Goal: Information Seeking & Learning: Learn about a topic

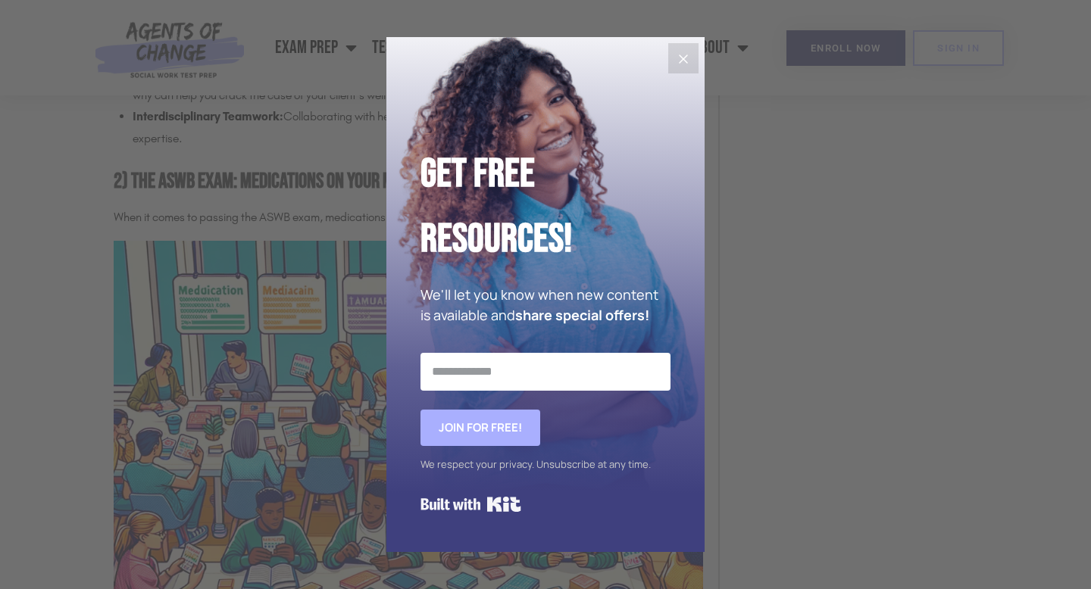
scroll to position [1707, 0]
click at [683, 52] on icon "Close" at bounding box center [683, 59] width 18 height 18
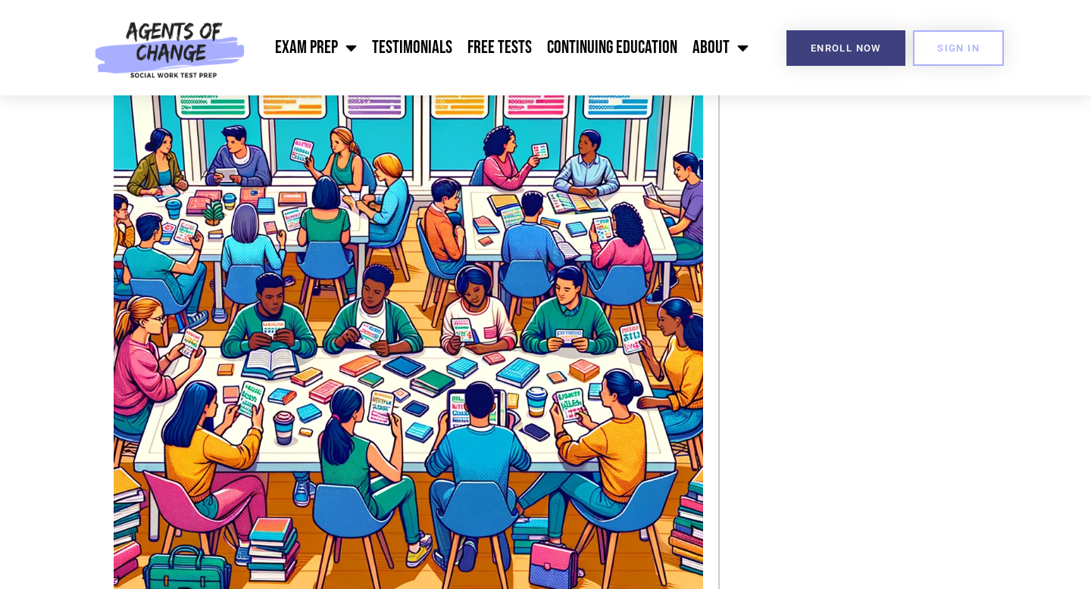
scroll to position [1693, 0]
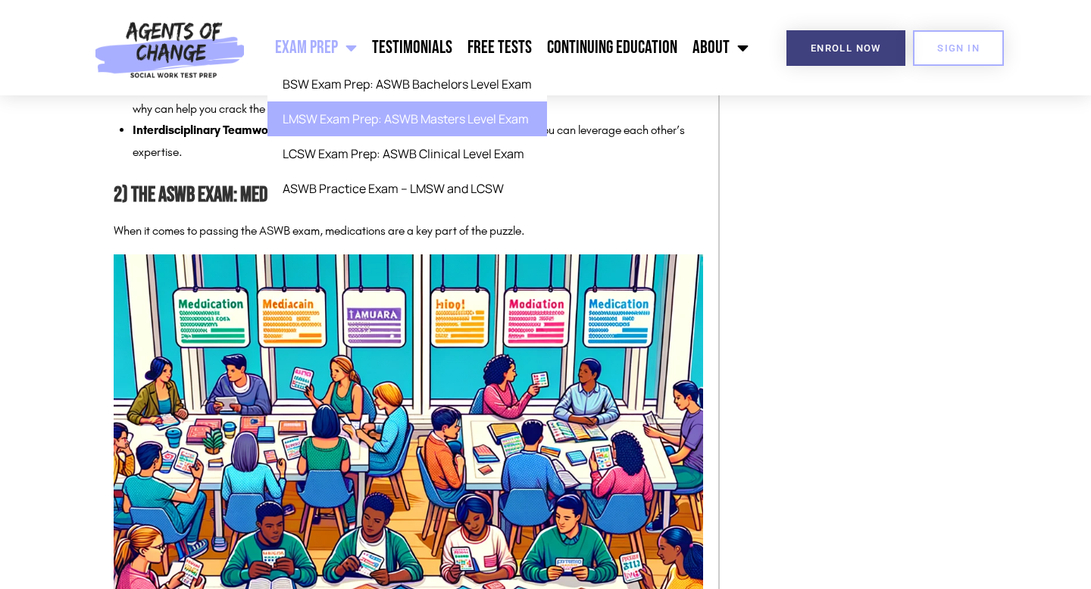
click at [351, 123] on link "LMSW Exam Prep: ASWB Masters Level Exam" at bounding box center [407, 119] width 280 height 35
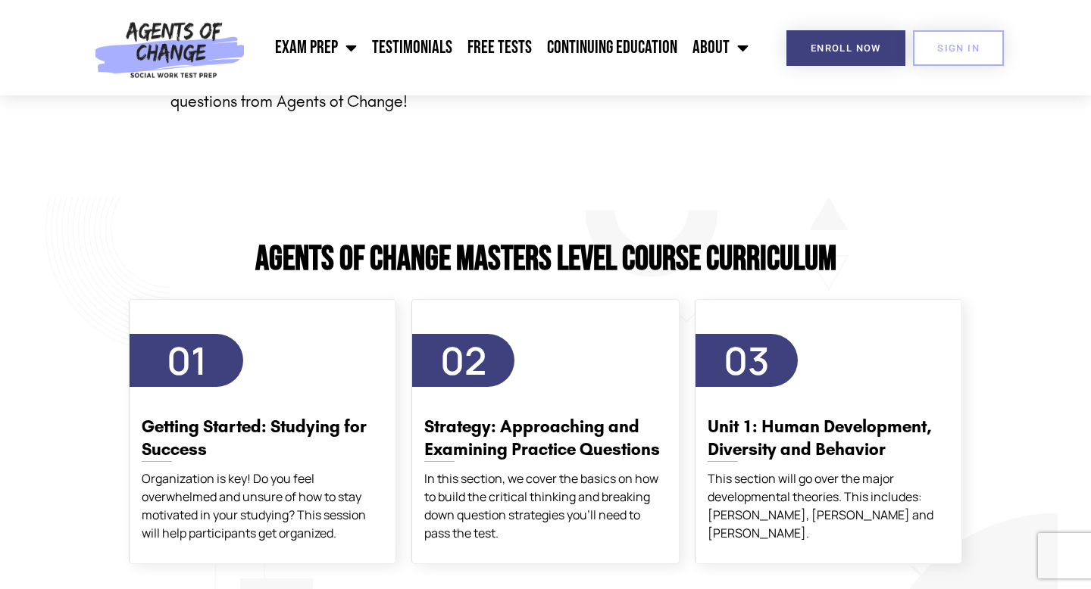
scroll to position [2632, 0]
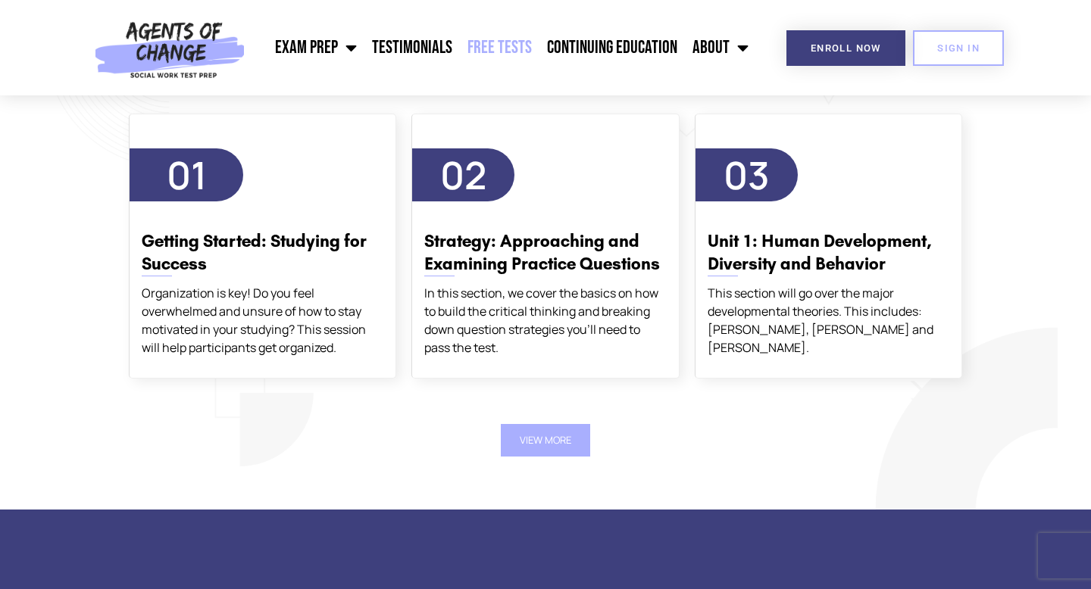
click at [508, 45] on link "Free Tests" at bounding box center [500, 48] width 80 height 38
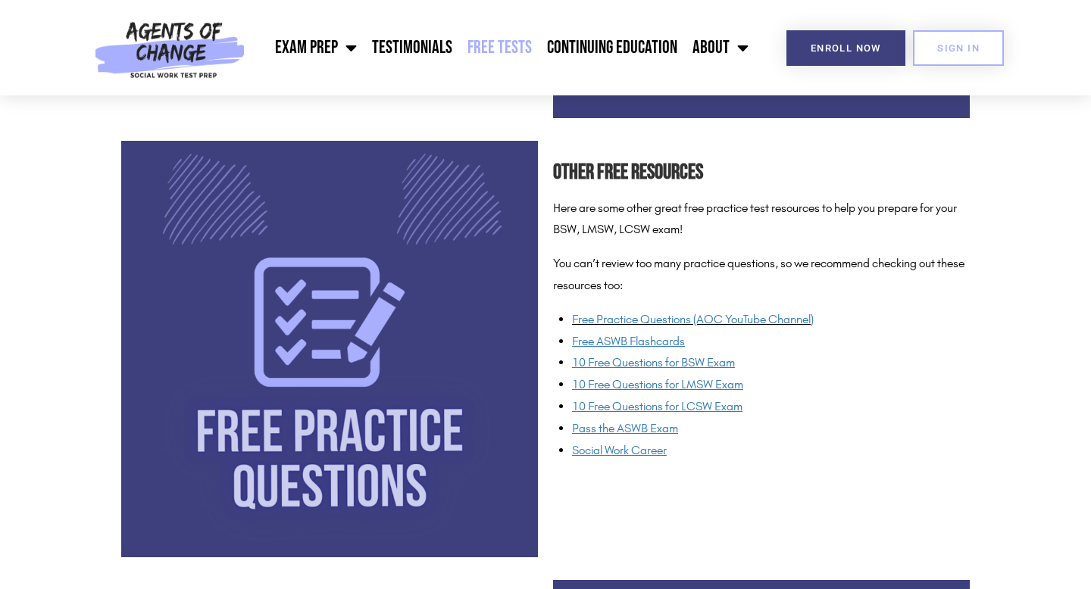
scroll to position [1068, 0]
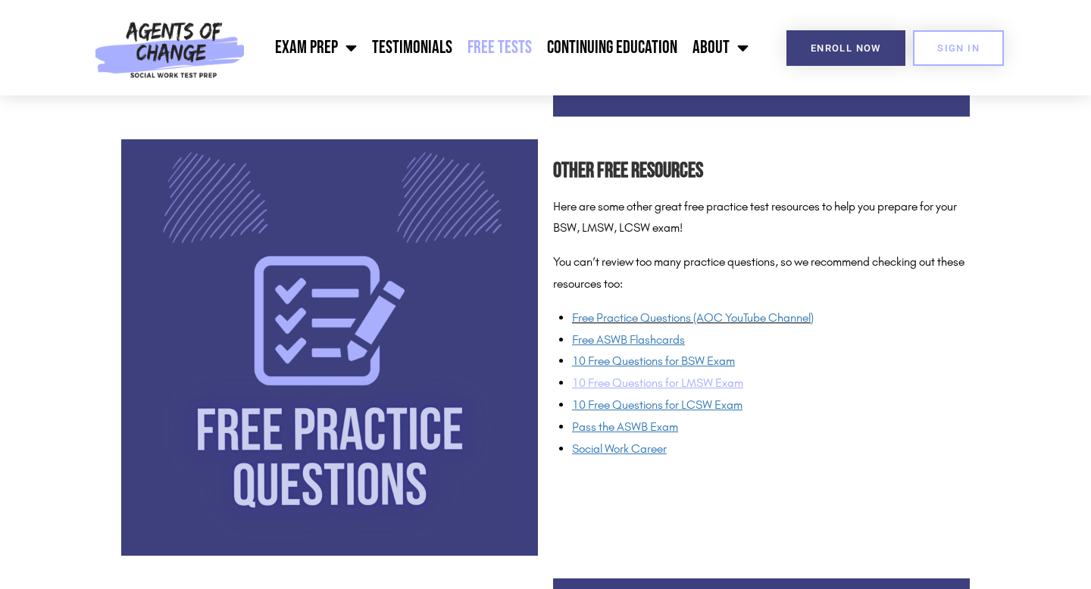
click at [721, 388] on span "10 Free Questions for LMSW Exam" at bounding box center [657, 383] width 171 height 14
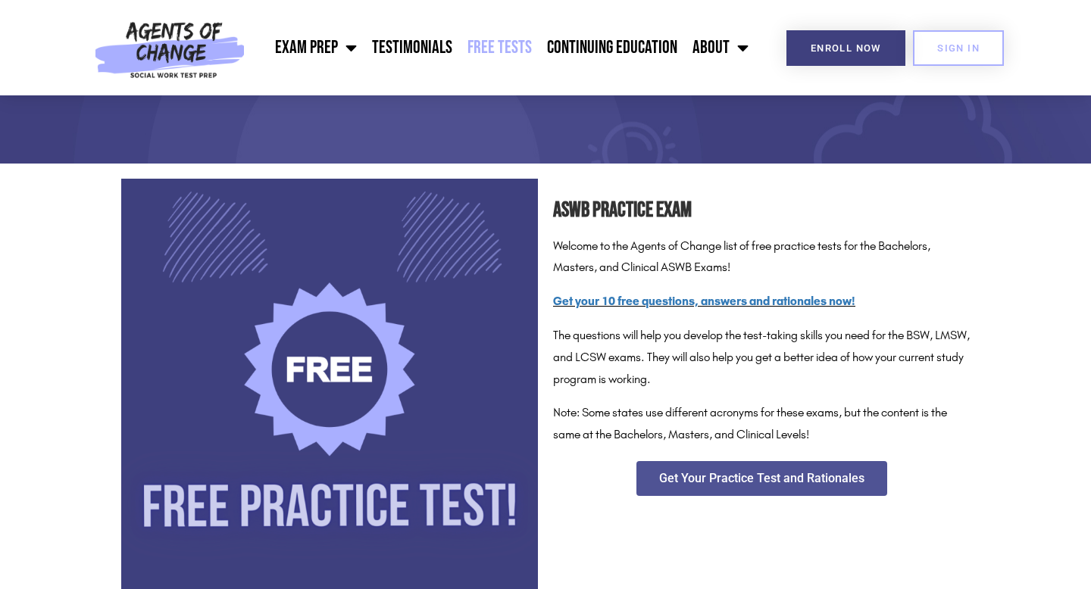
scroll to position [0, 0]
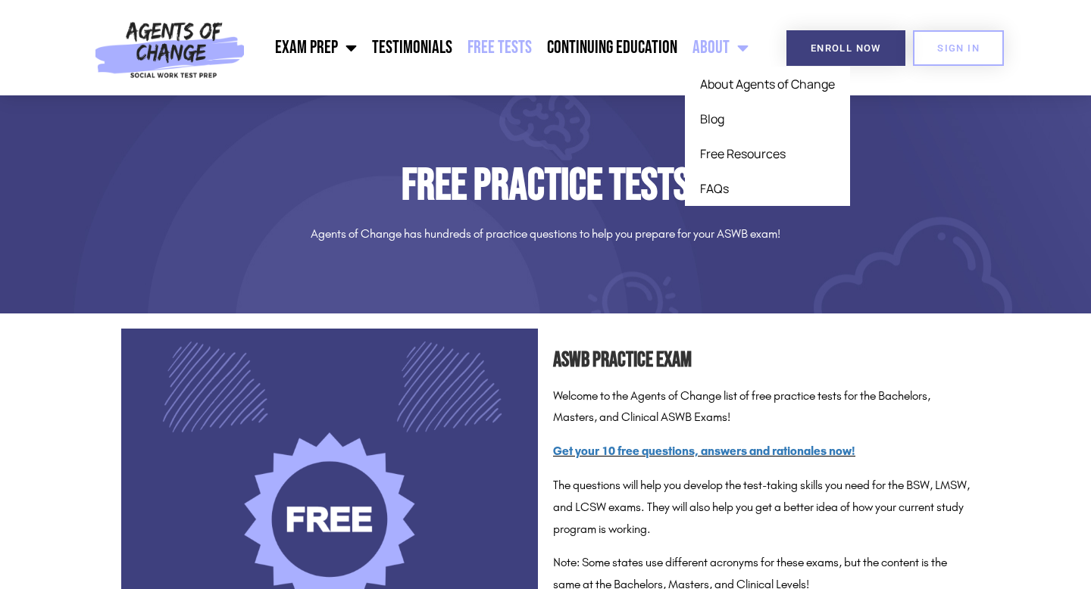
click at [721, 45] on link "About" at bounding box center [720, 48] width 71 height 38
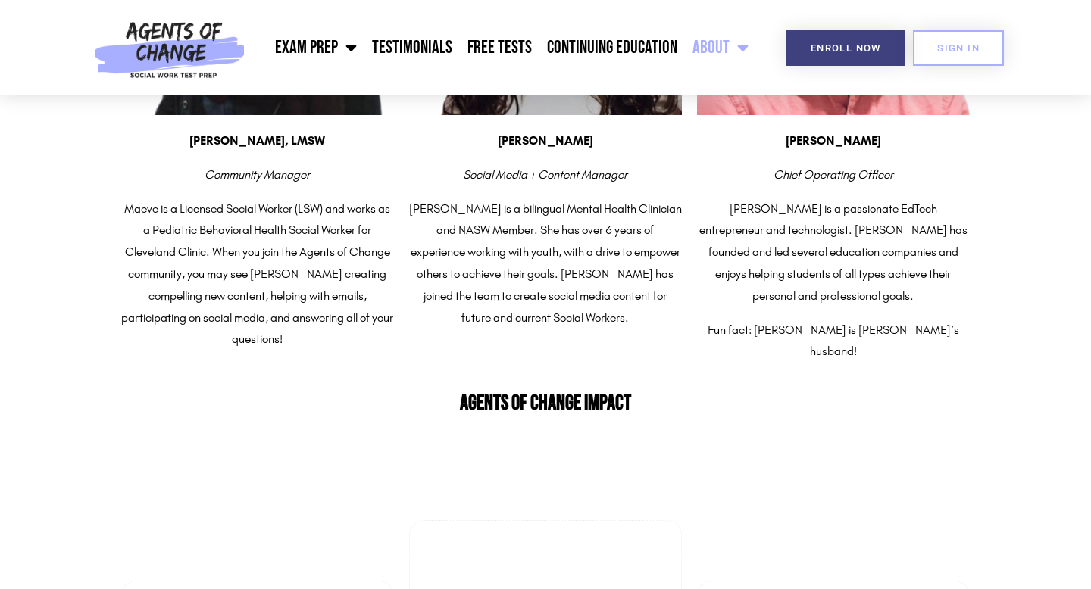
scroll to position [912, 0]
